Goal: Book appointment/travel/reservation

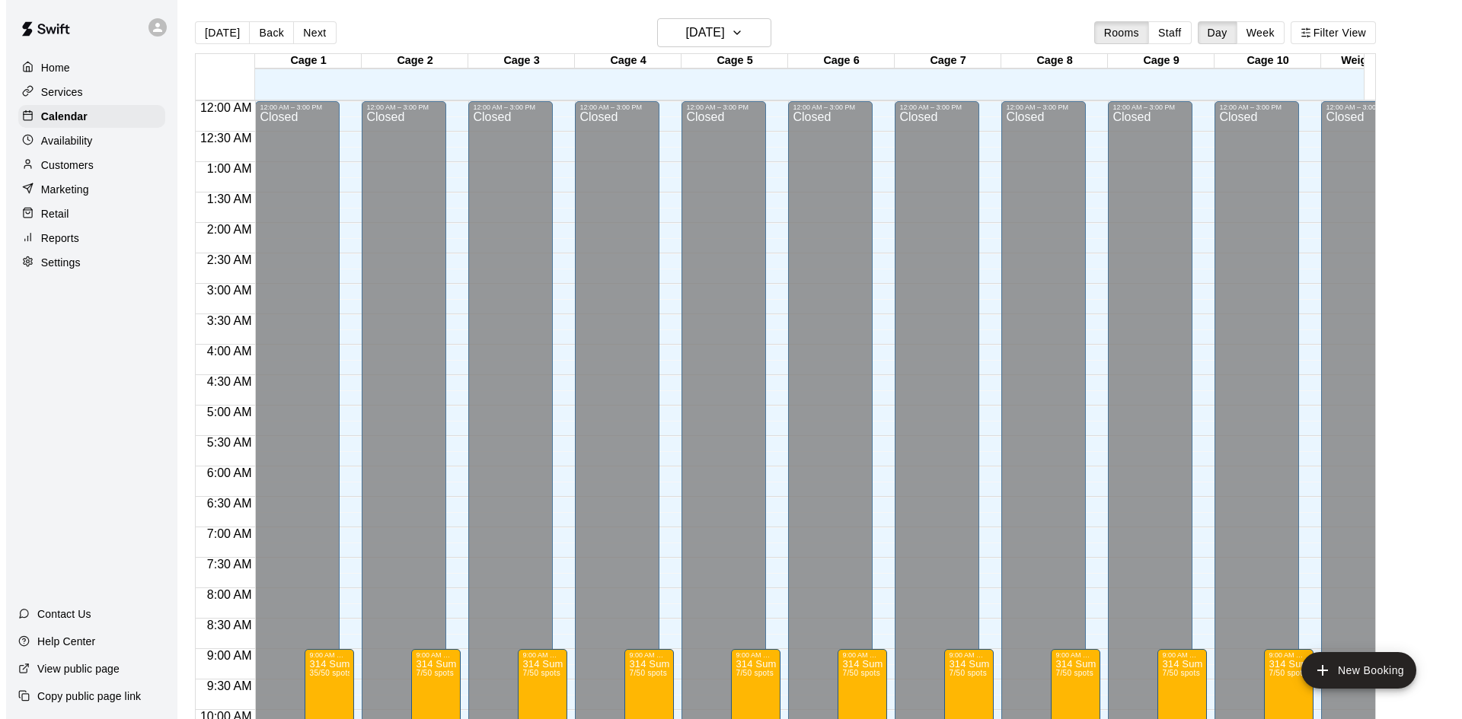
scroll to position [759, 0]
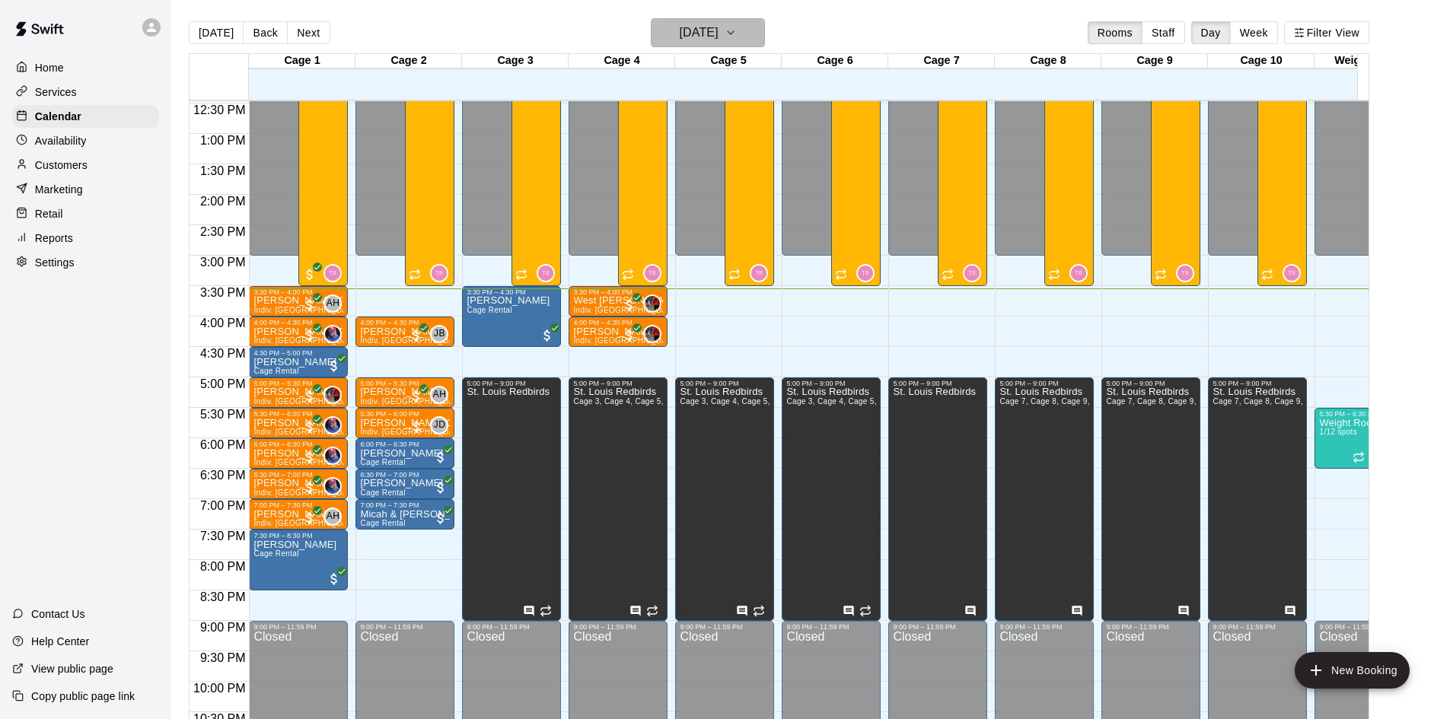
click at [676, 46] on button "[DATE]" at bounding box center [708, 32] width 114 height 29
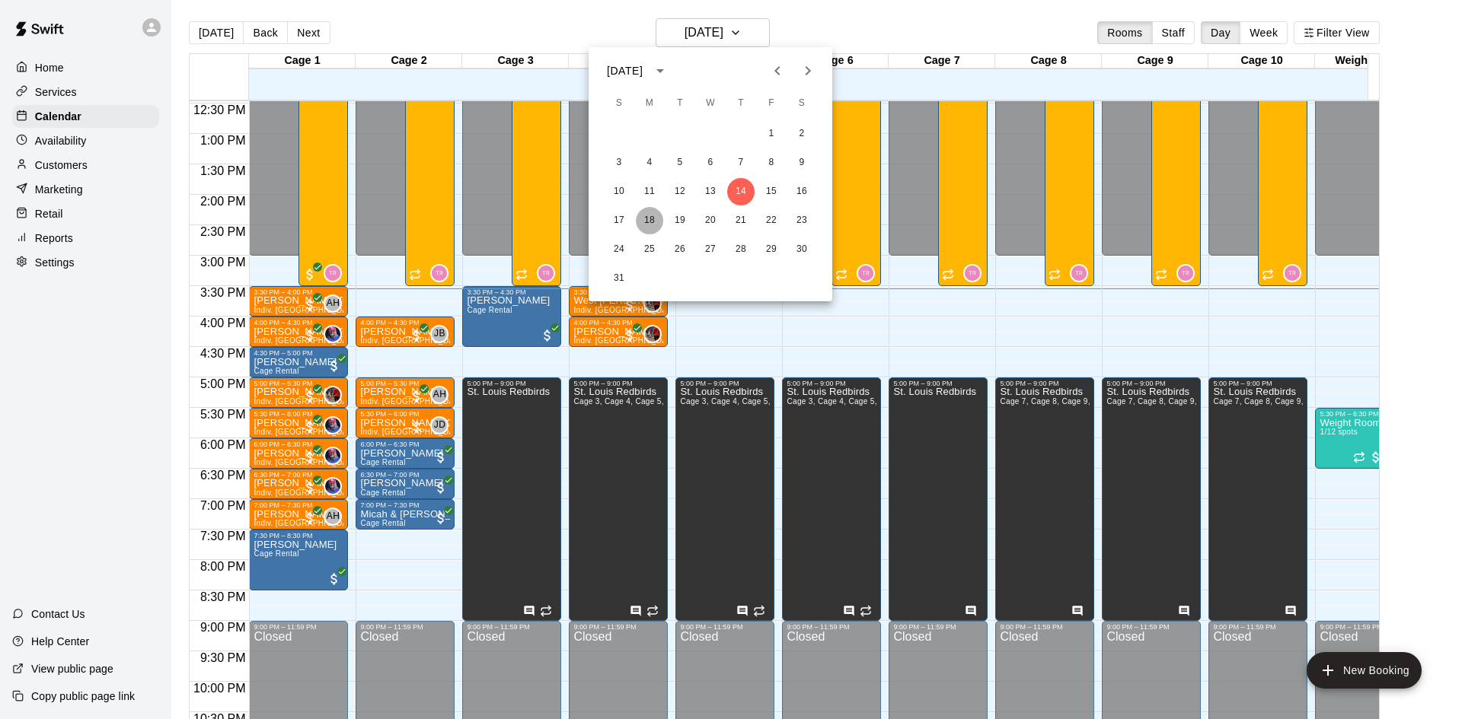
click at [653, 217] on button "18" at bounding box center [649, 220] width 27 height 27
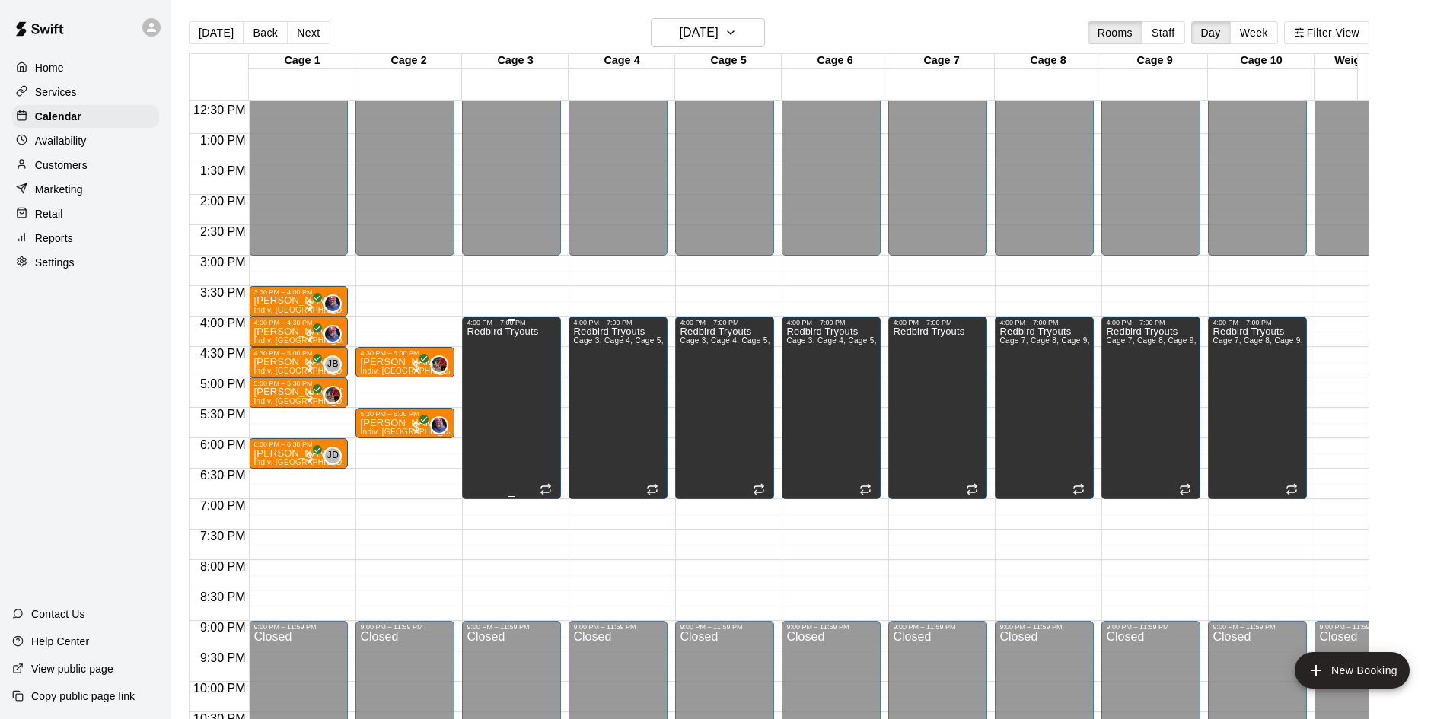
click at [522, 365] on div "Redbird Tryouts" at bounding box center [503, 686] width 72 height 719
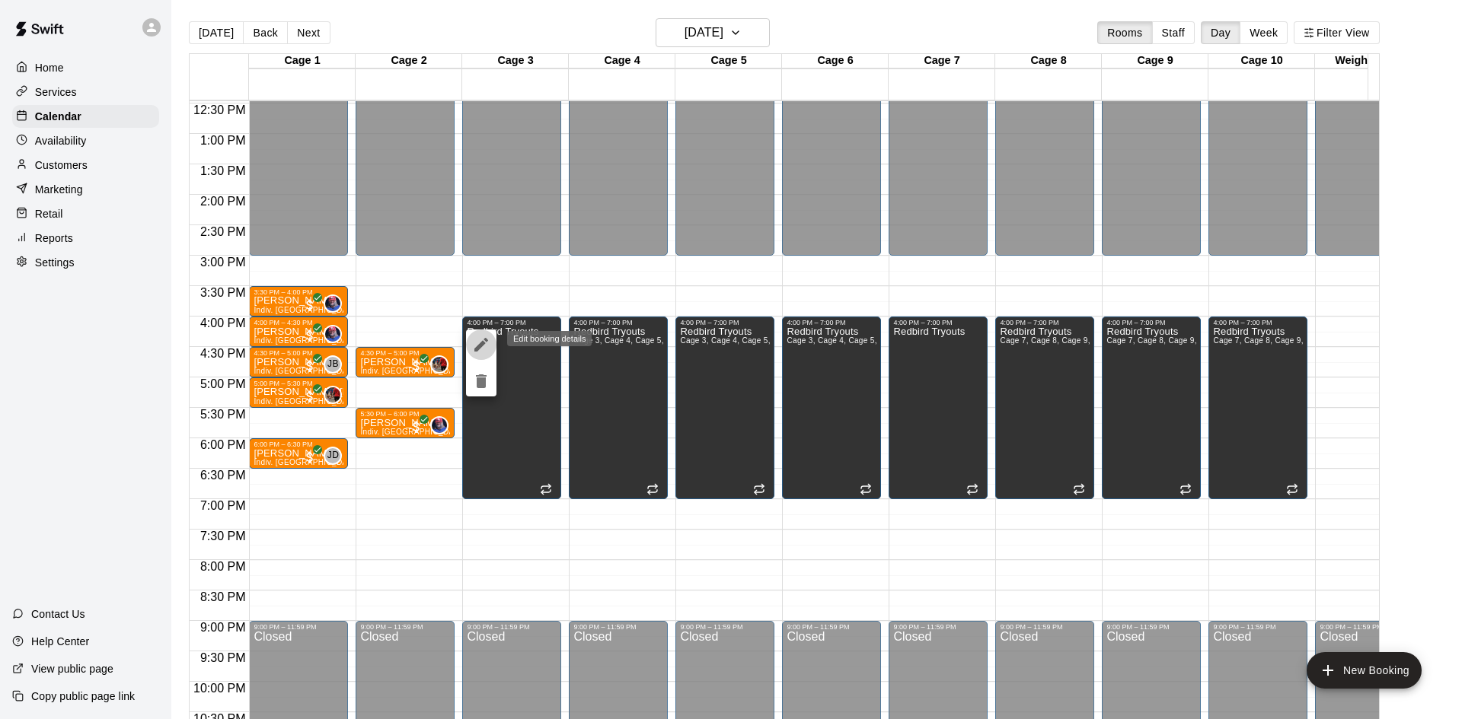
click at [480, 343] on icon "edit" at bounding box center [481, 345] width 18 height 18
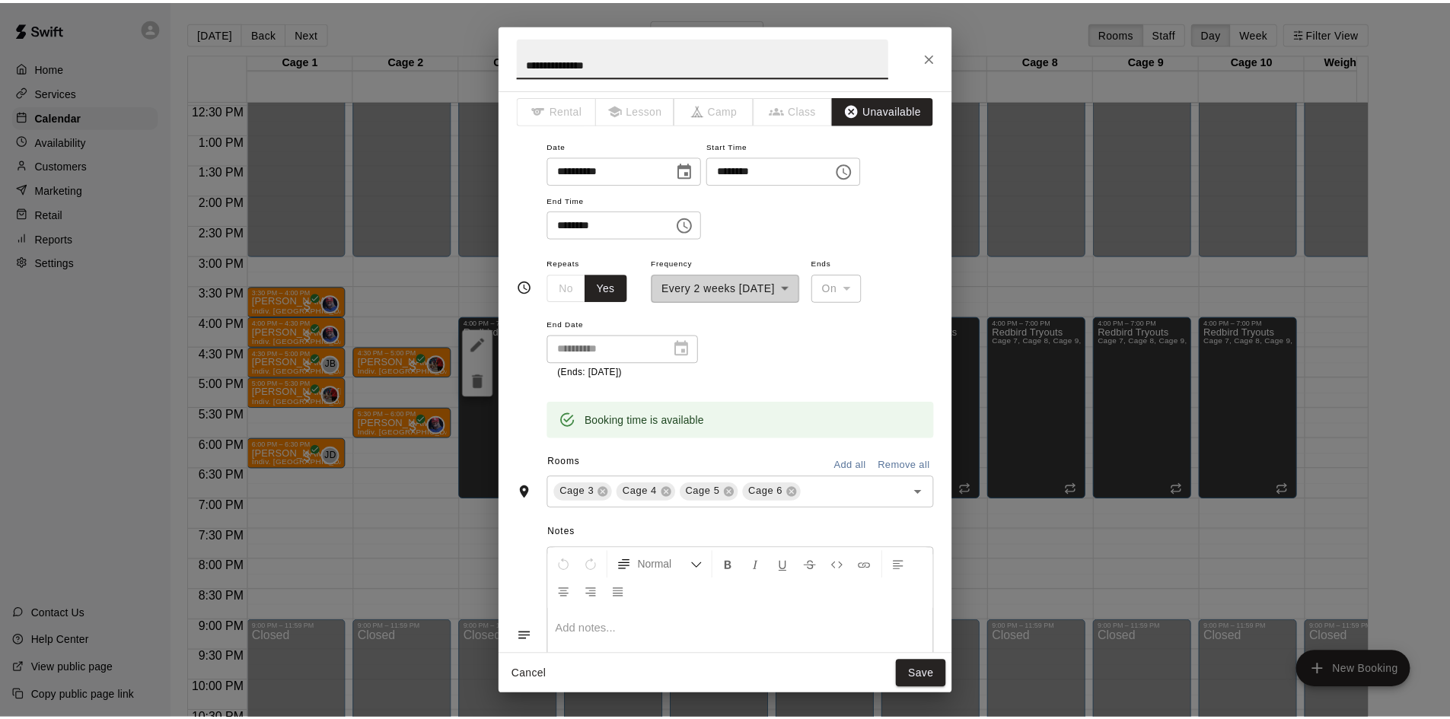
scroll to position [0, 0]
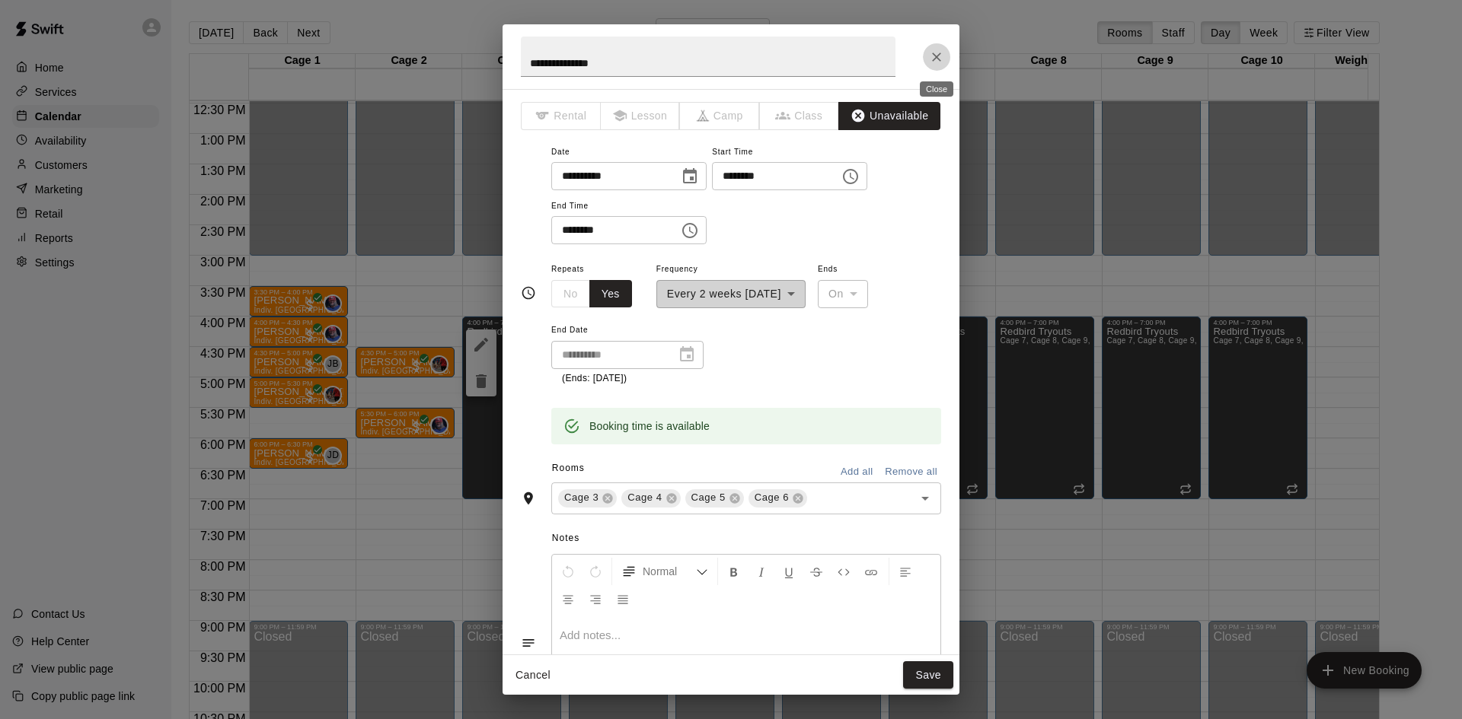
click at [928, 56] on button "Close" at bounding box center [936, 56] width 27 height 27
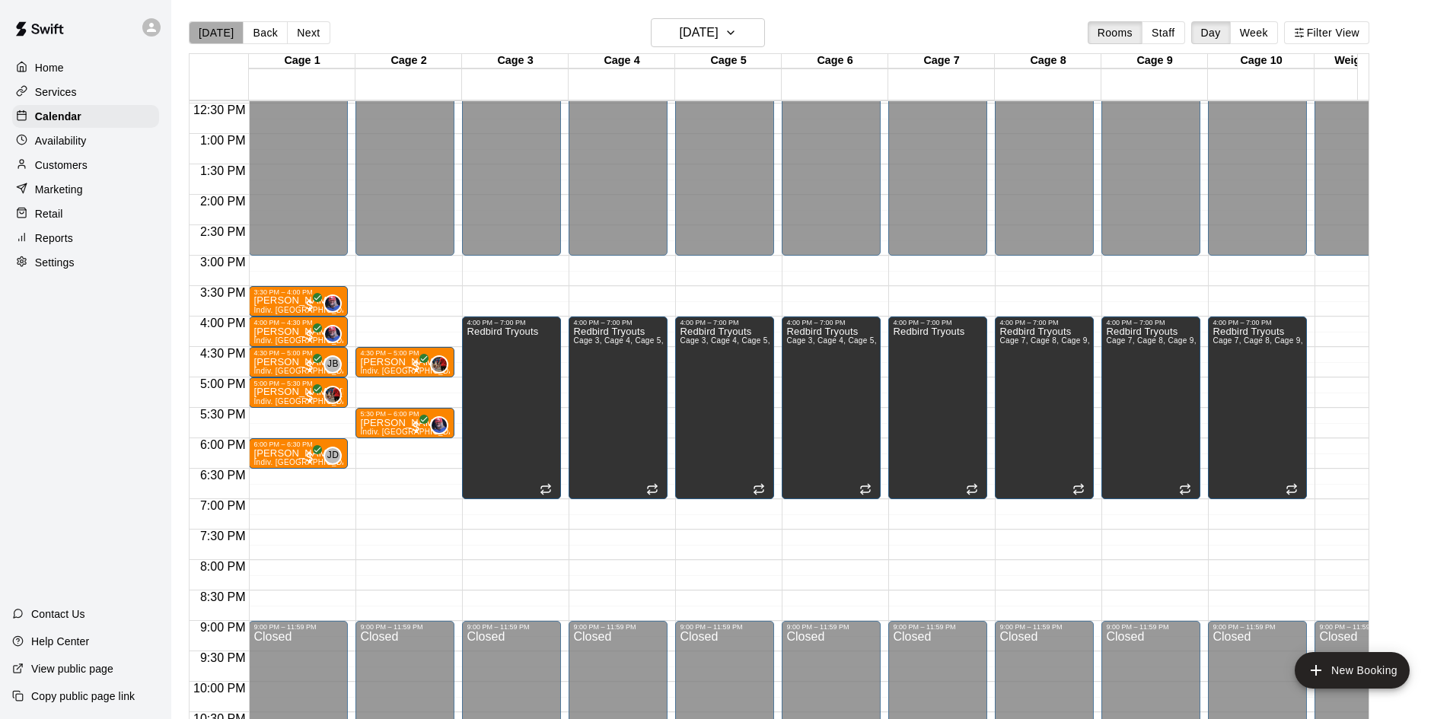
click at [230, 30] on button "[DATE]" at bounding box center [216, 32] width 55 height 23
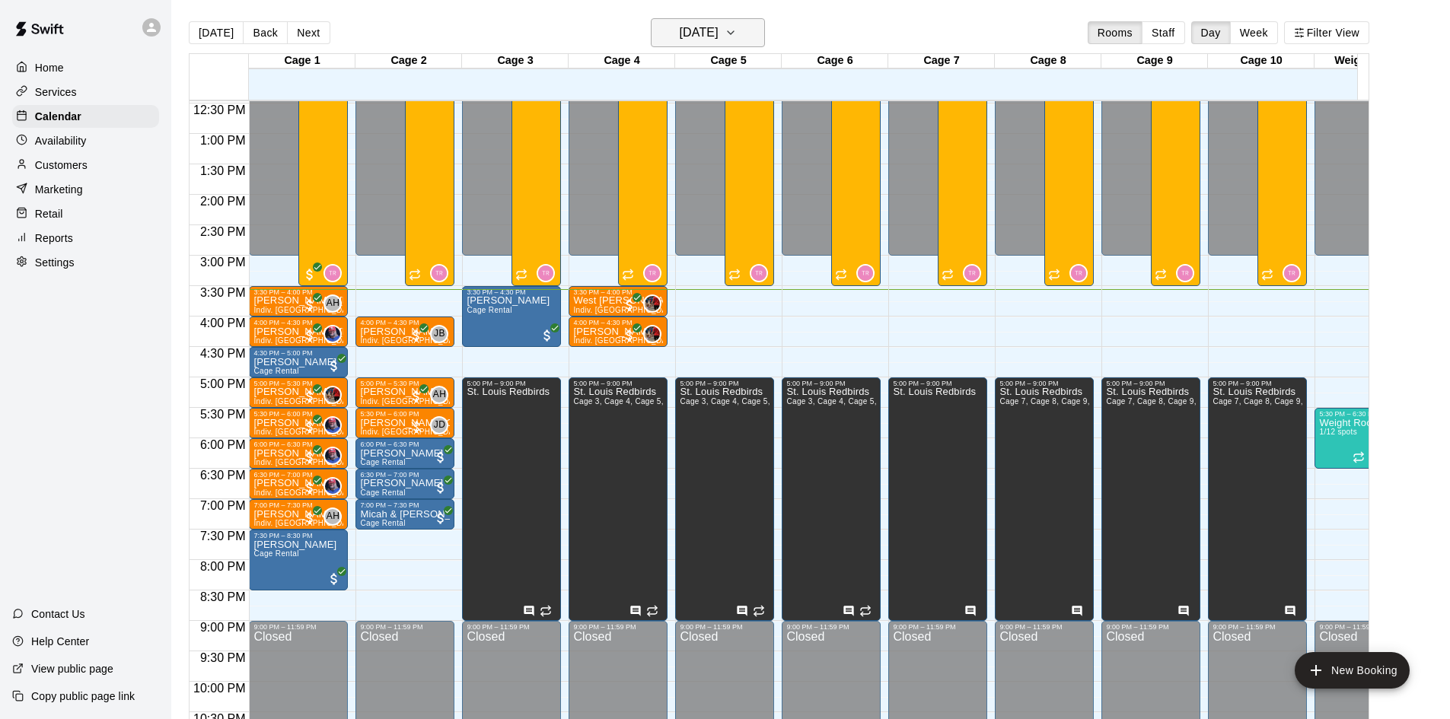
click at [719, 22] on h6 "[DATE]" at bounding box center [699, 32] width 39 height 21
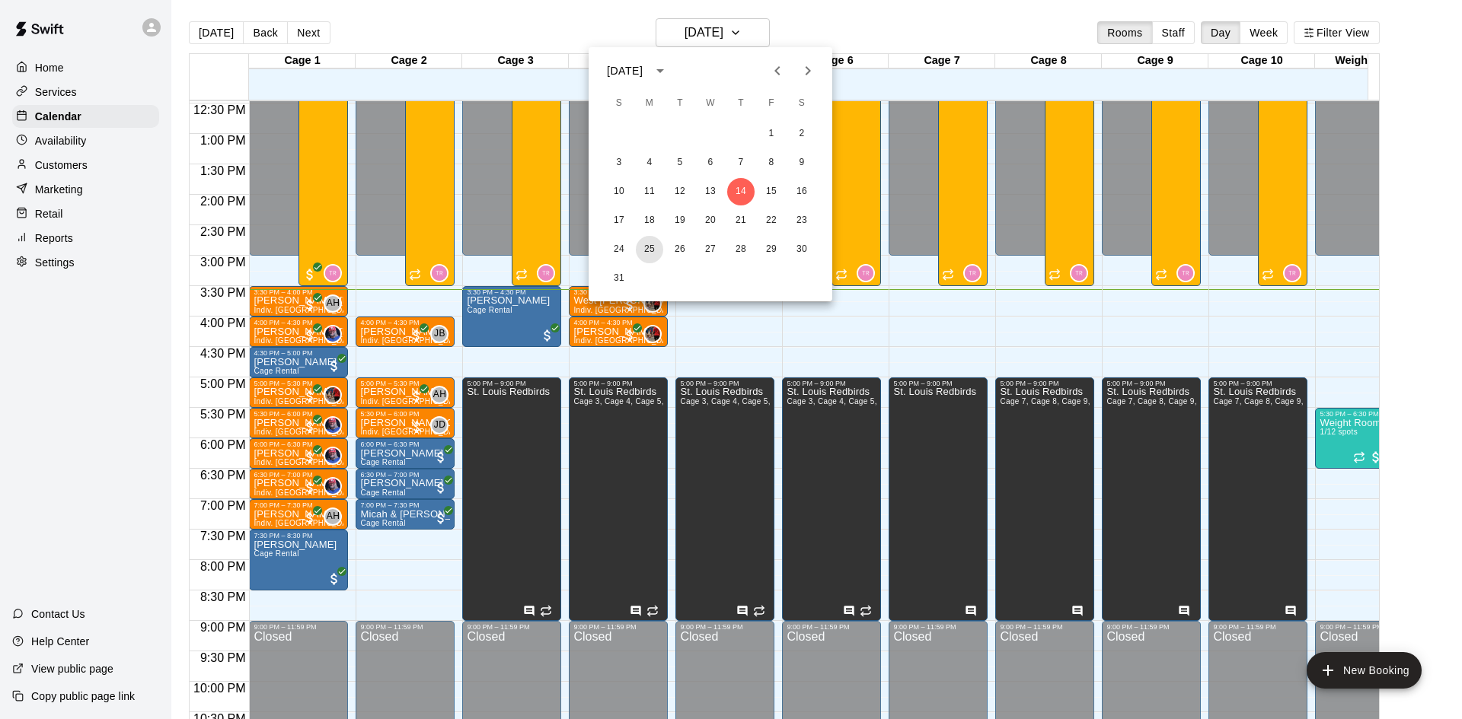
drag, startPoint x: 645, startPoint y: 247, endPoint x: 659, endPoint y: 232, distance: 20.5
click at [649, 247] on button "25" at bounding box center [649, 249] width 27 height 27
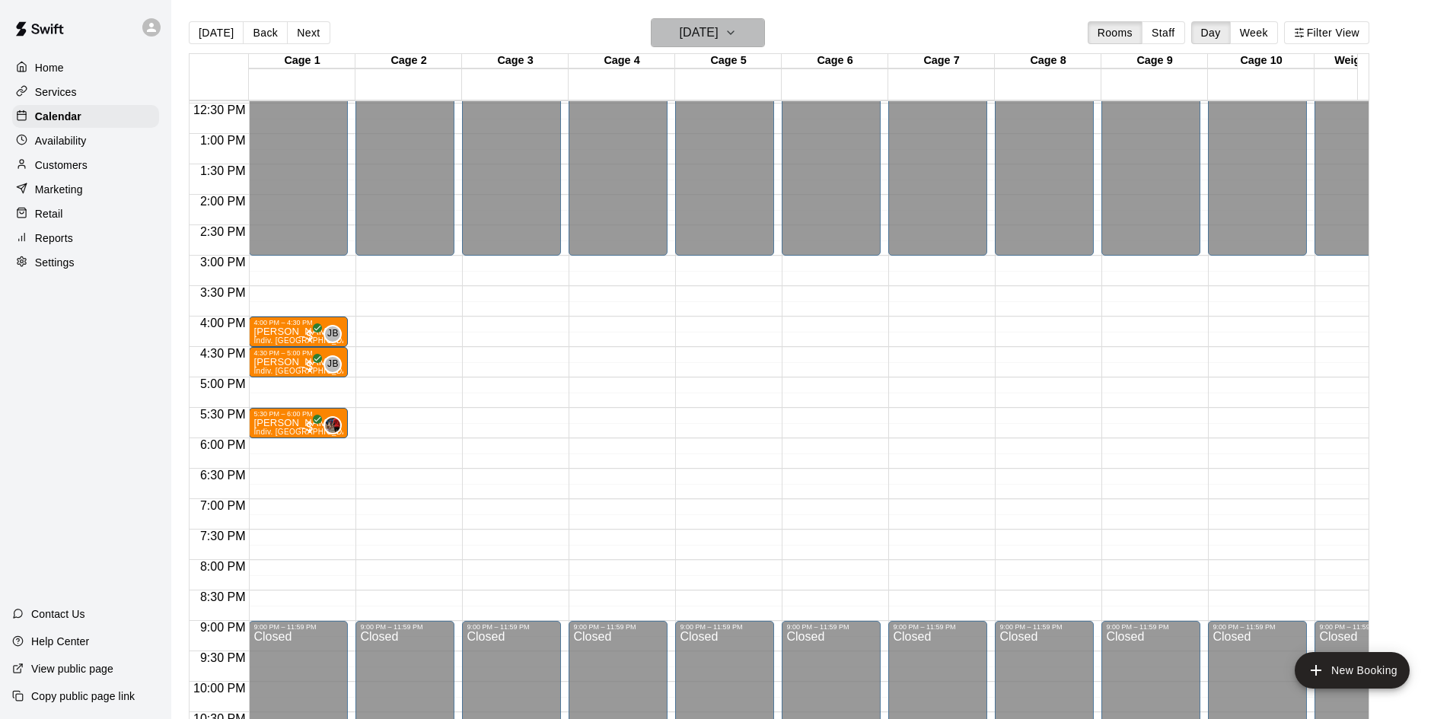
click at [719, 33] on h6 "[DATE]" at bounding box center [699, 32] width 39 height 21
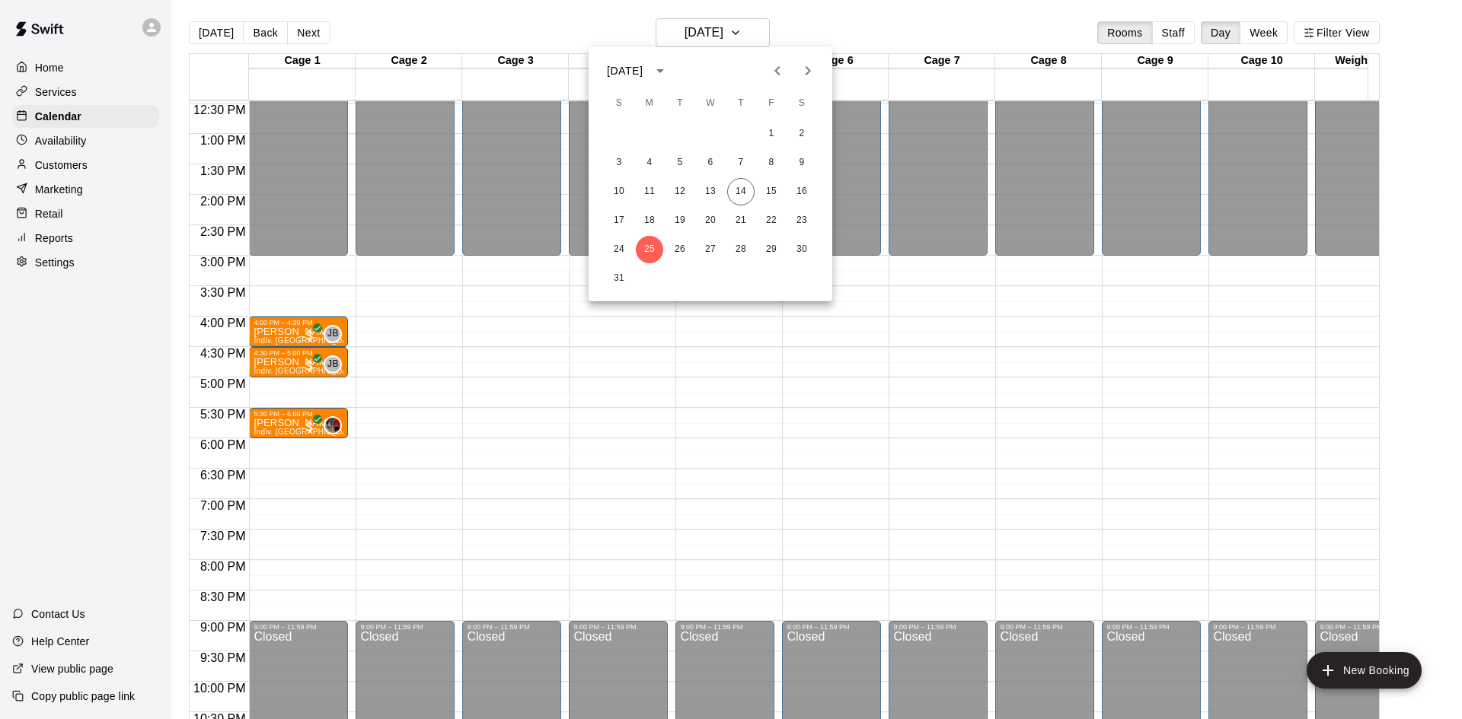
click at [808, 69] on icon "Next month" at bounding box center [808, 71] width 18 height 18
click at [655, 127] on button "1" at bounding box center [649, 133] width 27 height 27
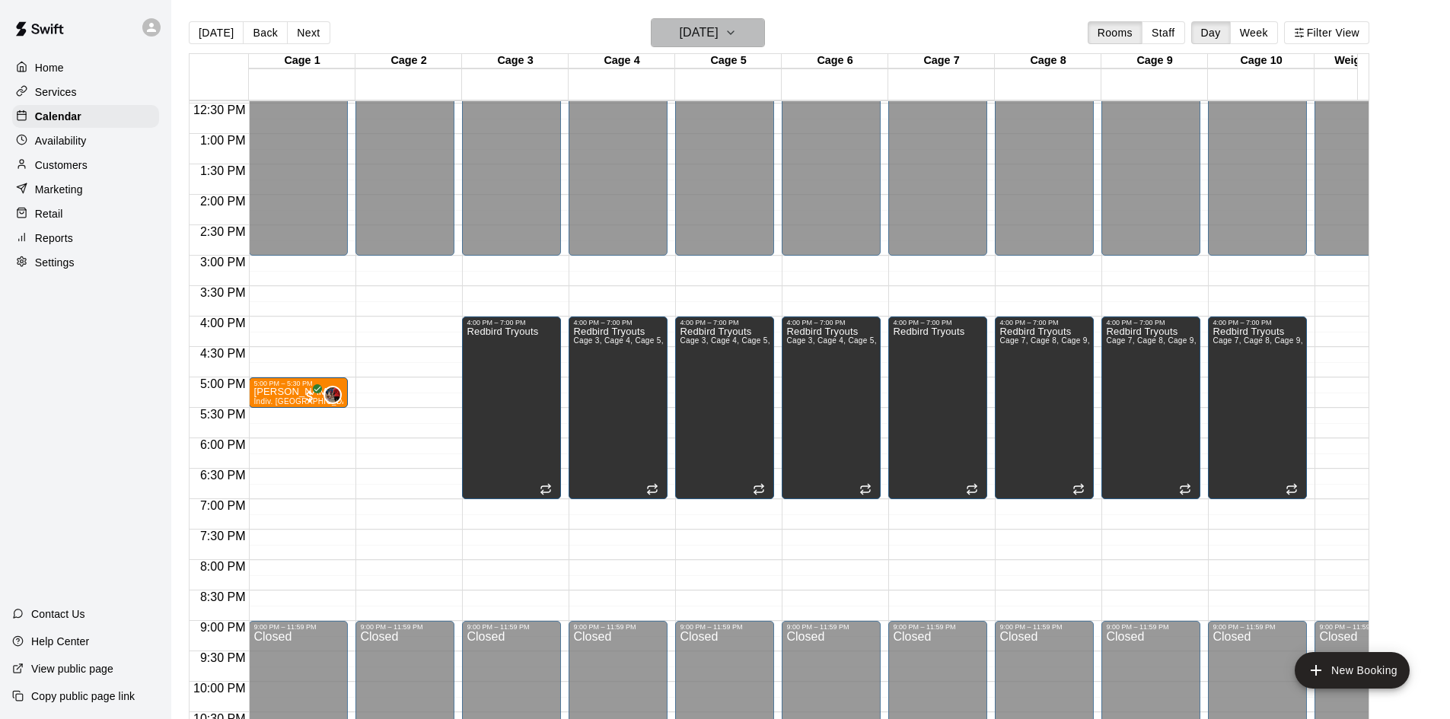
click at [719, 30] on h6 "[DATE]" at bounding box center [699, 32] width 39 height 21
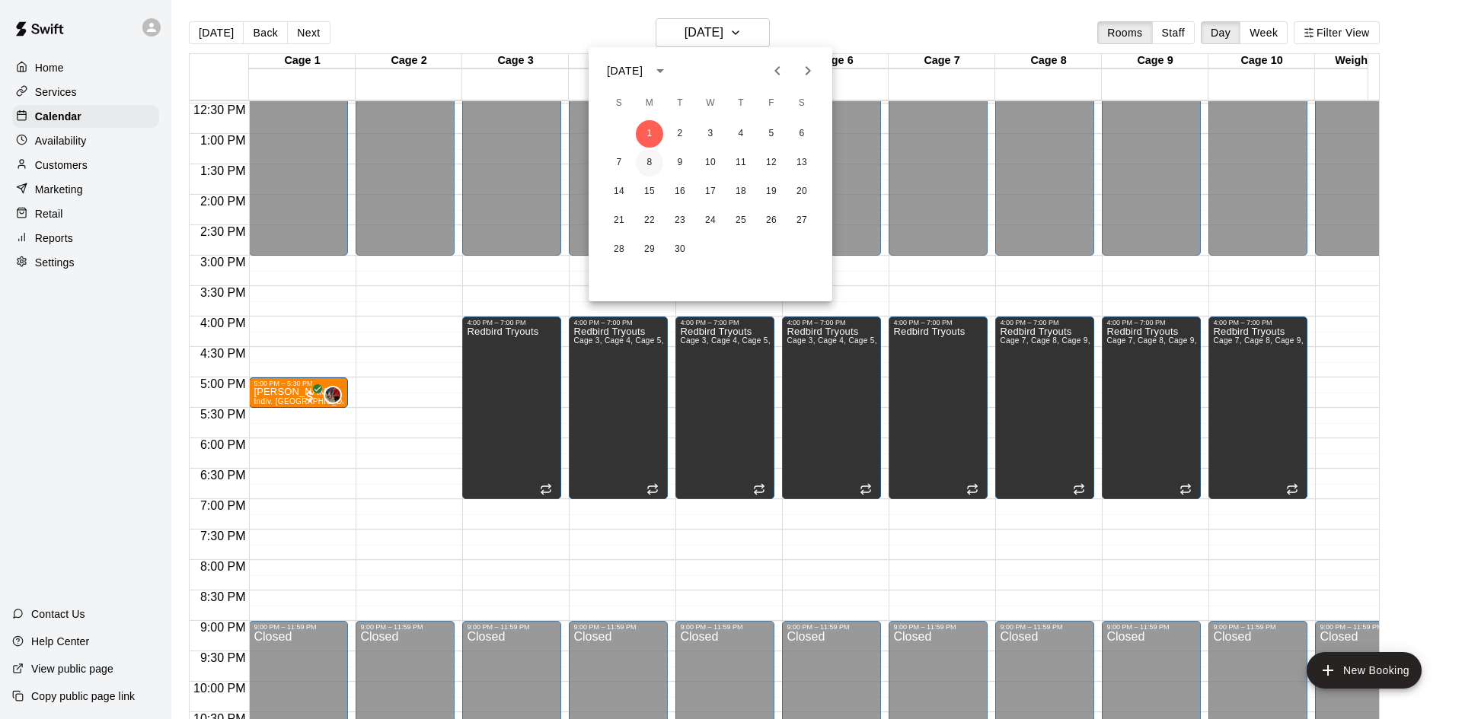
click at [656, 159] on button "8" at bounding box center [649, 162] width 27 height 27
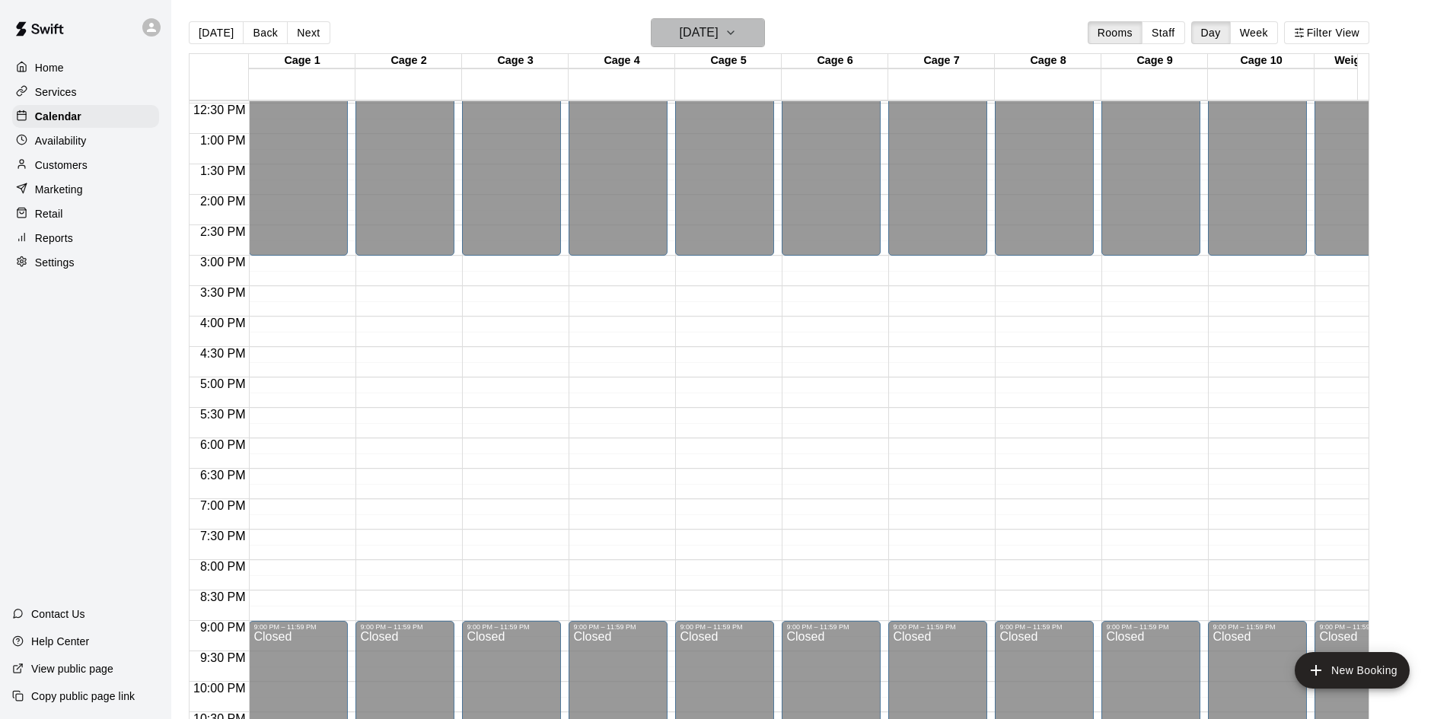
click at [719, 37] on h6 "[DATE]" at bounding box center [699, 32] width 39 height 21
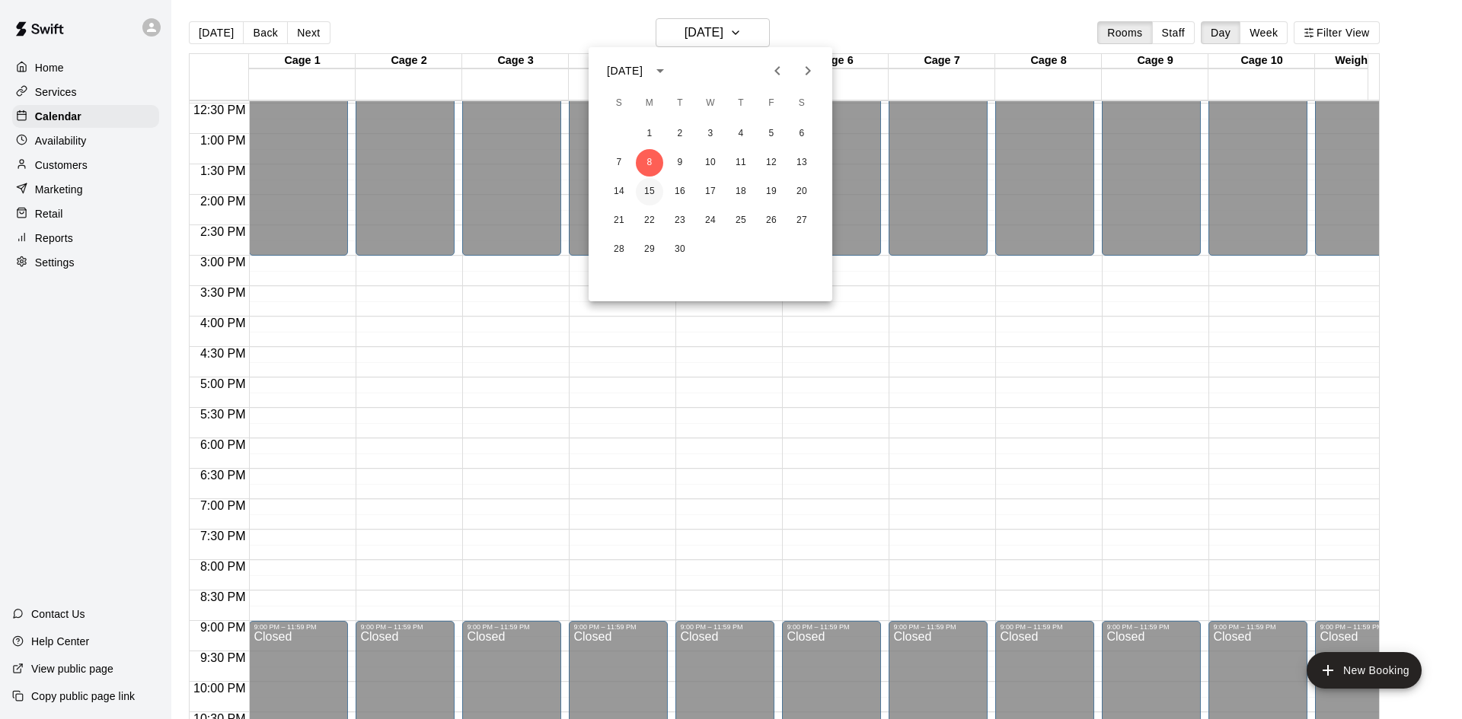
click at [658, 184] on button "15" at bounding box center [649, 191] width 27 height 27
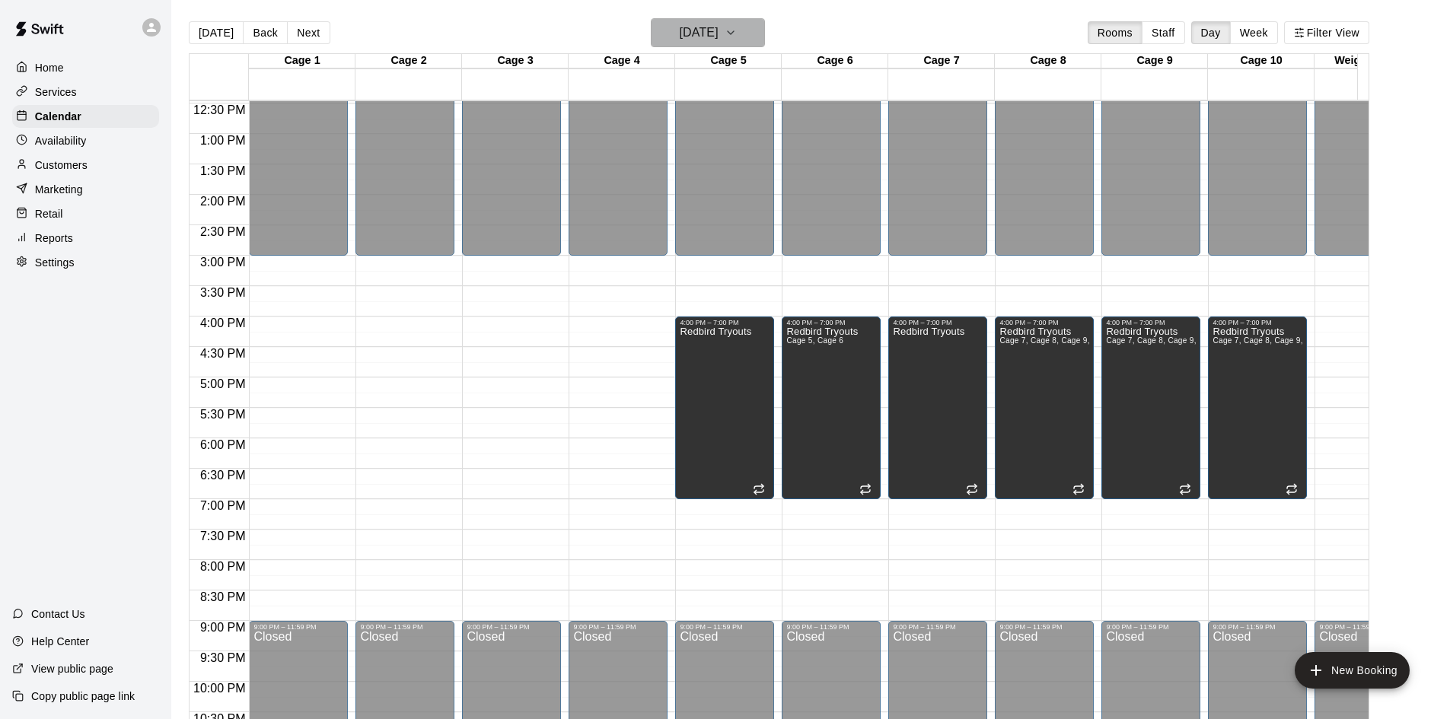
click at [719, 34] on h6 "[DATE]" at bounding box center [699, 32] width 39 height 21
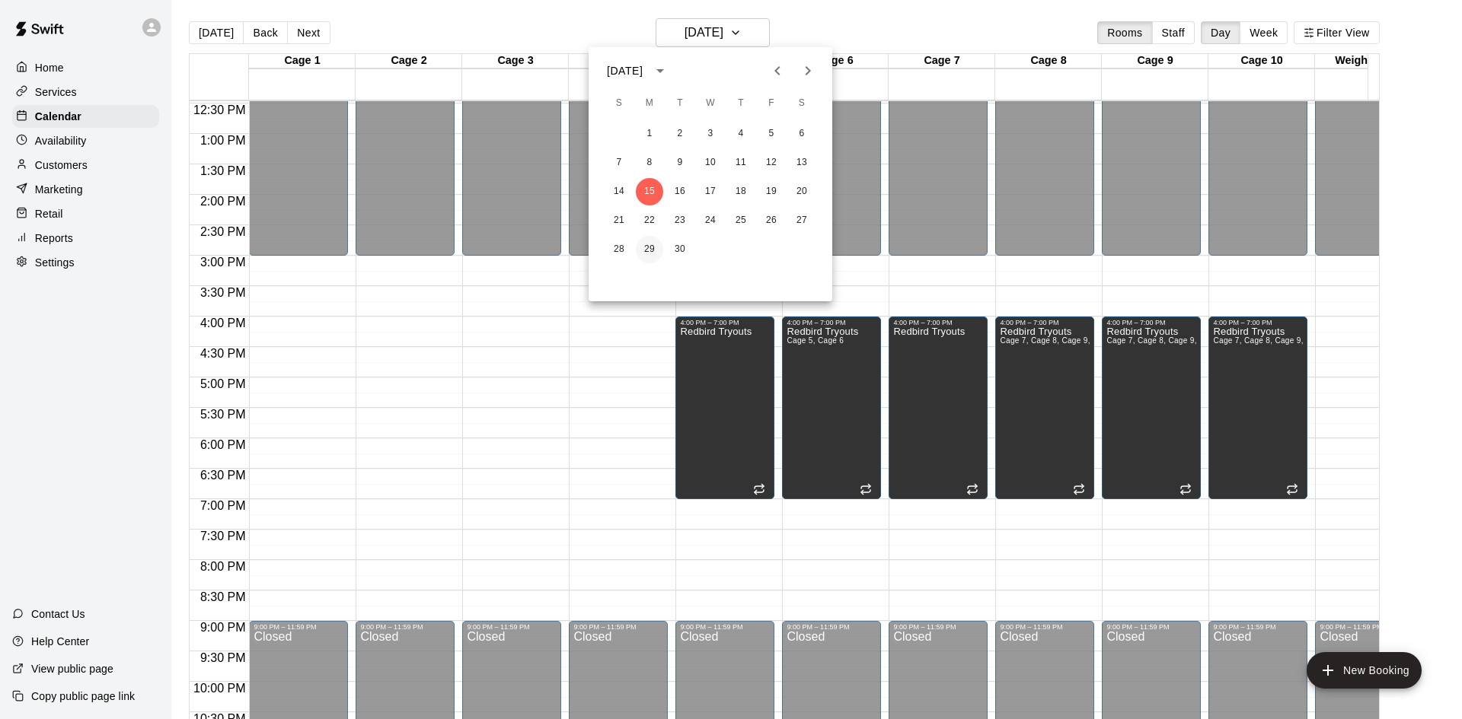
click at [640, 249] on button "29" at bounding box center [649, 249] width 27 height 27
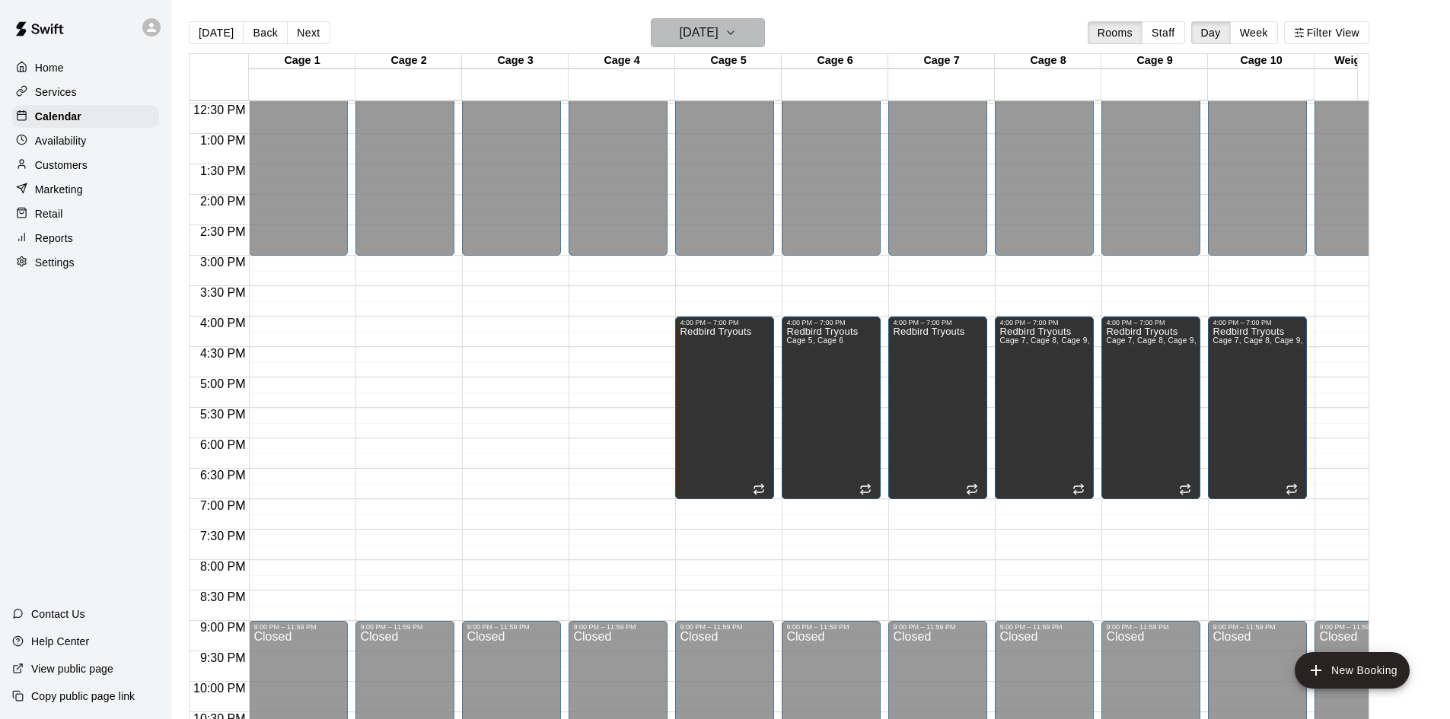
click at [698, 46] on button "[DATE]" at bounding box center [708, 32] width 114 height 29
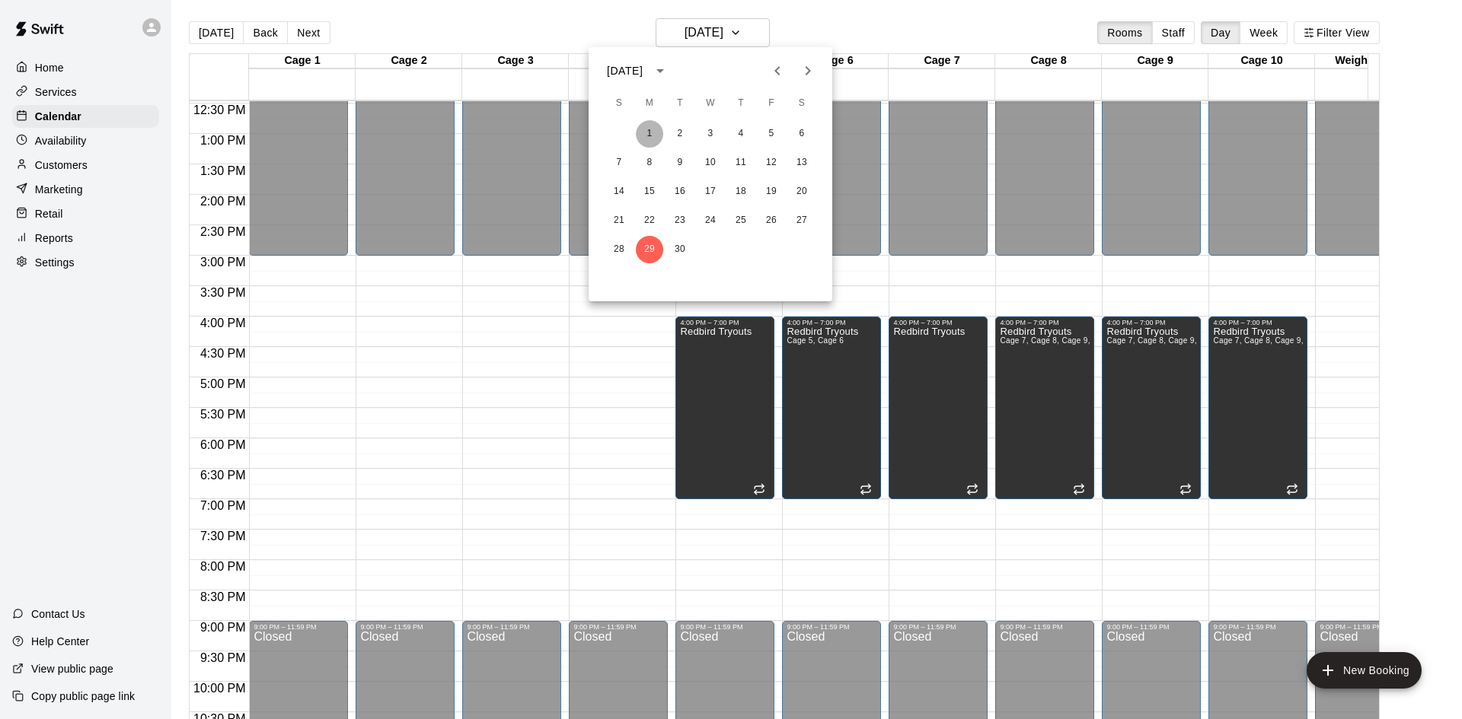
click at [650, 127] on button "1" at bounding box center [649, 133] width 27 height 27
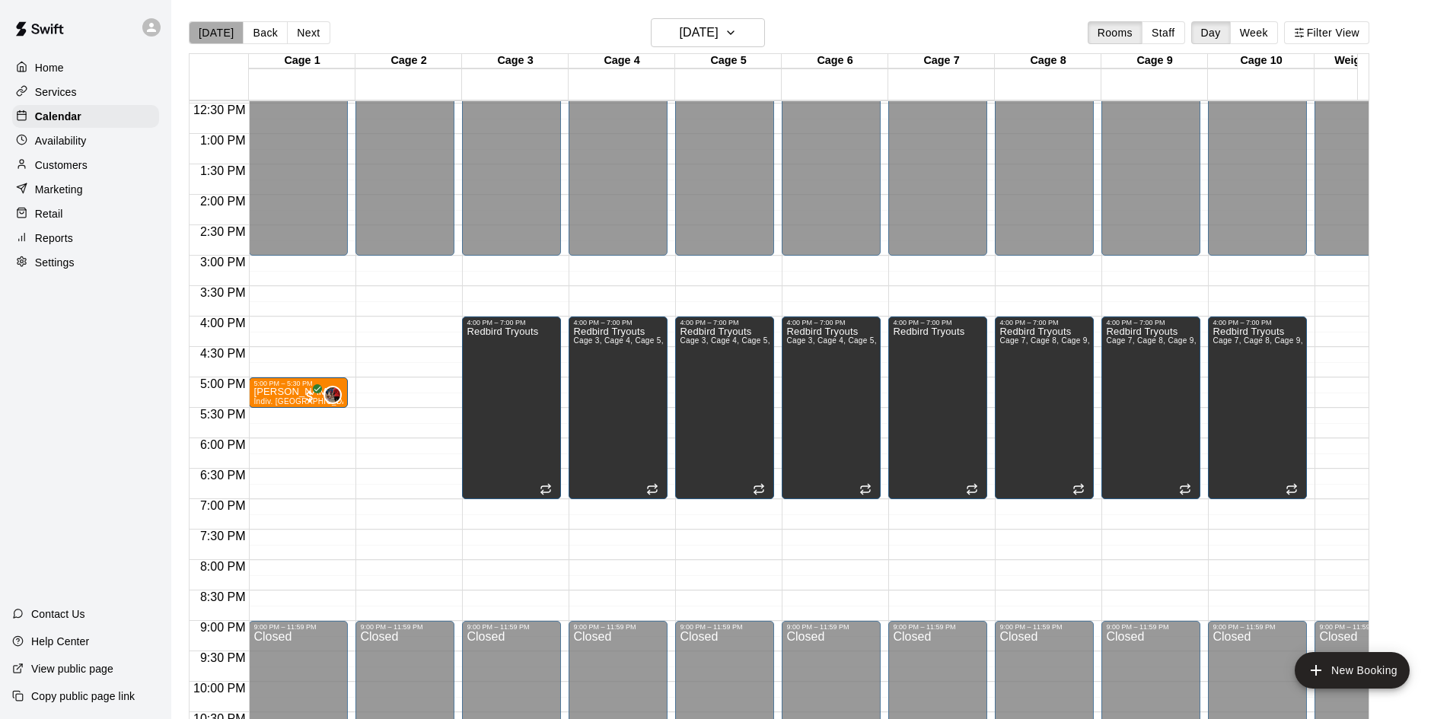
click at [224, 29] on button "[DATE]" at bounding box center [216, 32] width 55 height 23
